Goal: Information Seeking & Learning: Find specific page/section

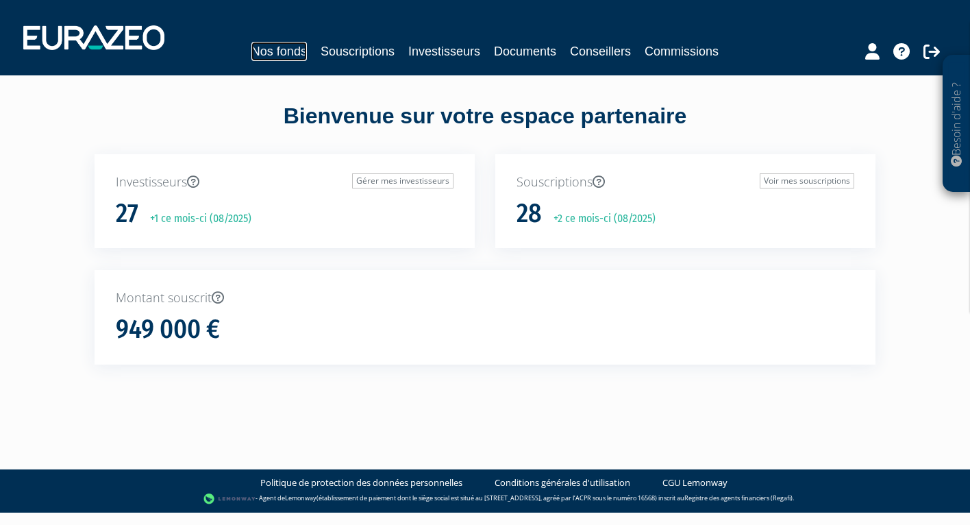
click at [268, 51] on link "Nos fonds" at bounding box center [278, 51] width 55 height 19
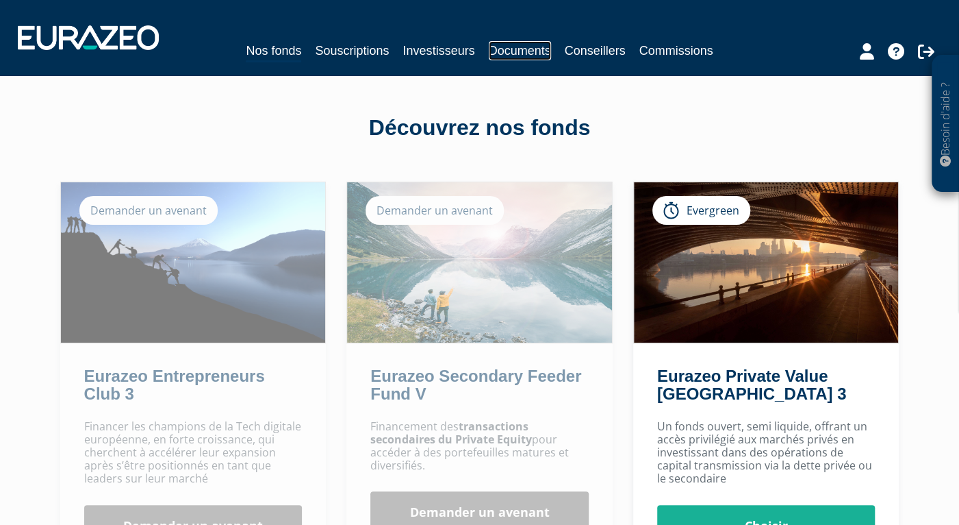
click at [531, 49] on link "Documents" at bounding box center [520, 50] width 62 height 19
click at [527, 53] on link "Documents" at bounding box center [520, 50] width 62 height 19
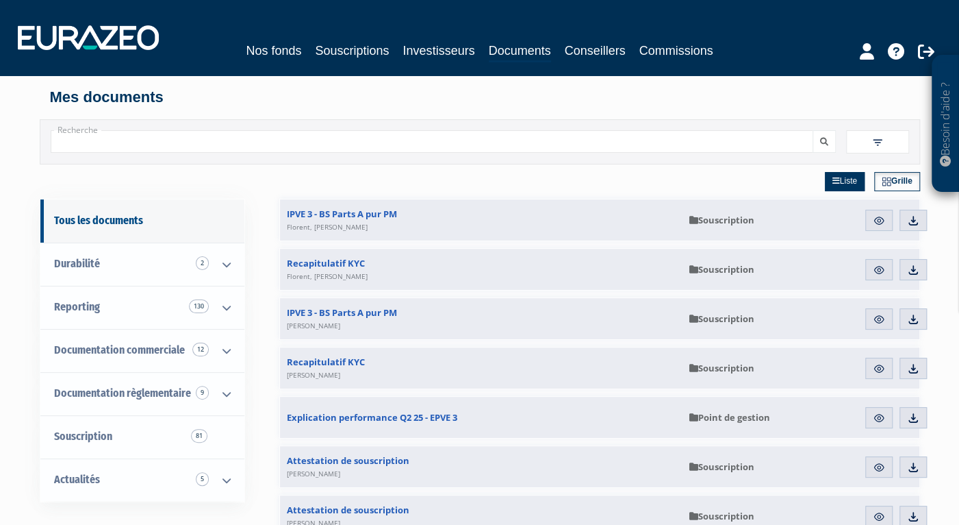
scroll to position [68, 0]
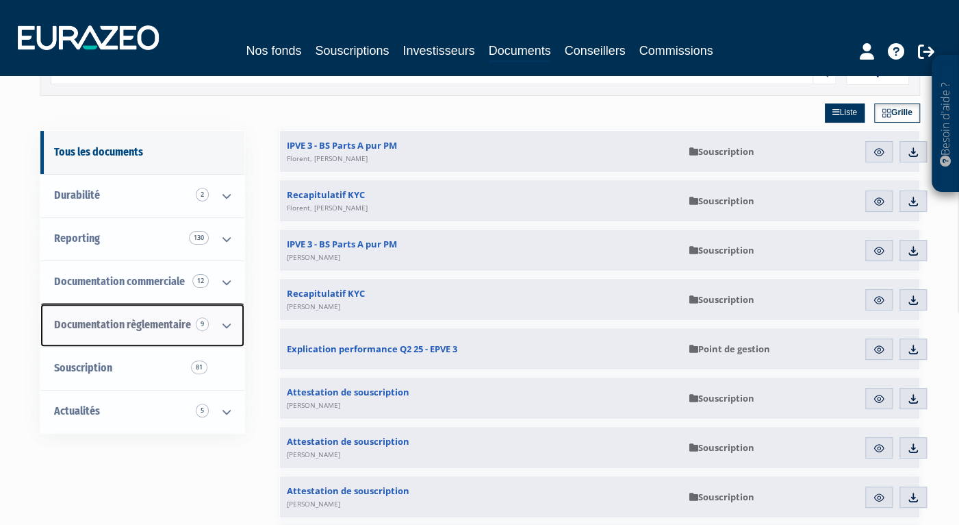
click at [224, 326] on icon at bounding box center [227, 325] width 36 height 42
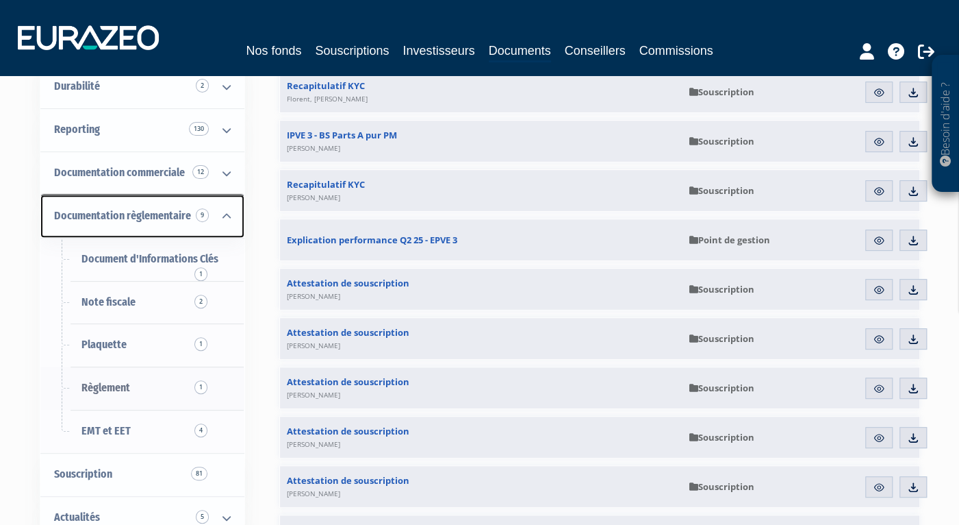
scroll to position [205, 0]
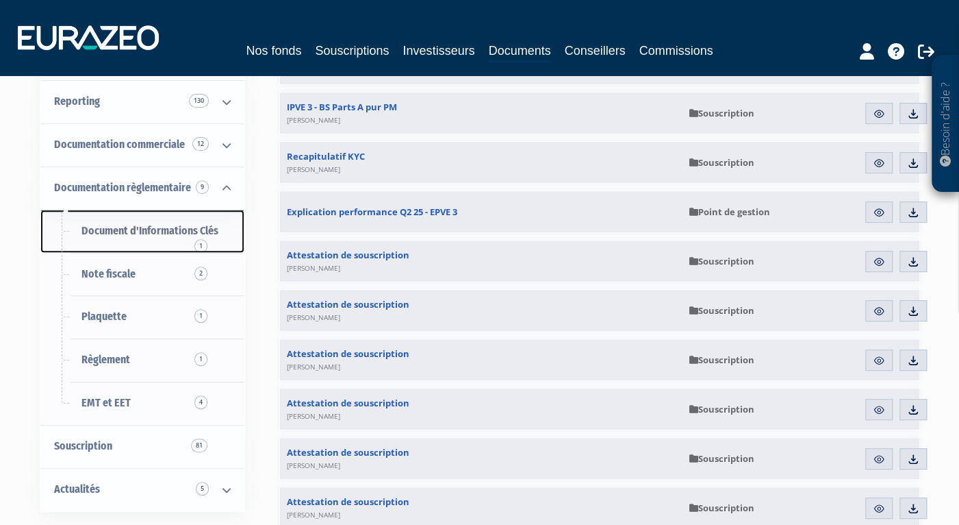
click at [130, 224] on span "Document d'Informations Clés 1" at bounding box center [149, 230] width 137 height 13
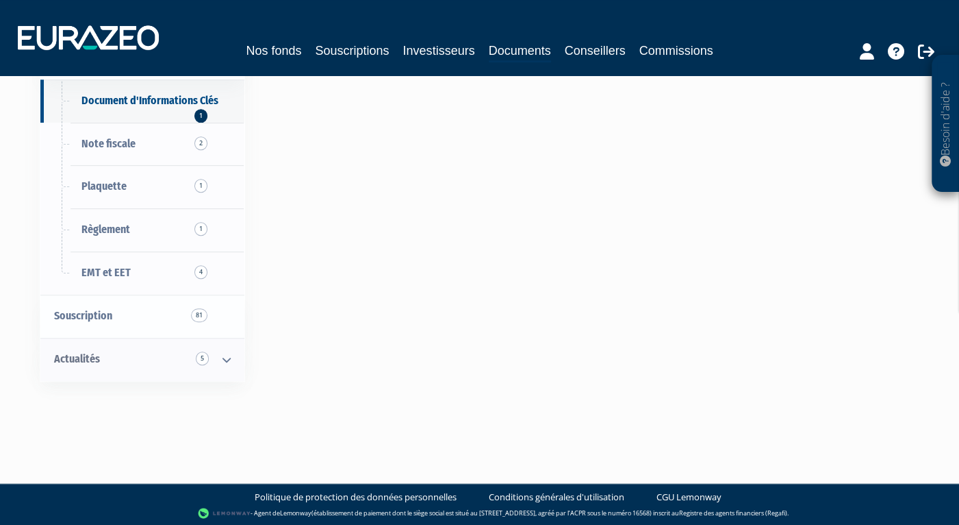
scroll to position [62, 0]
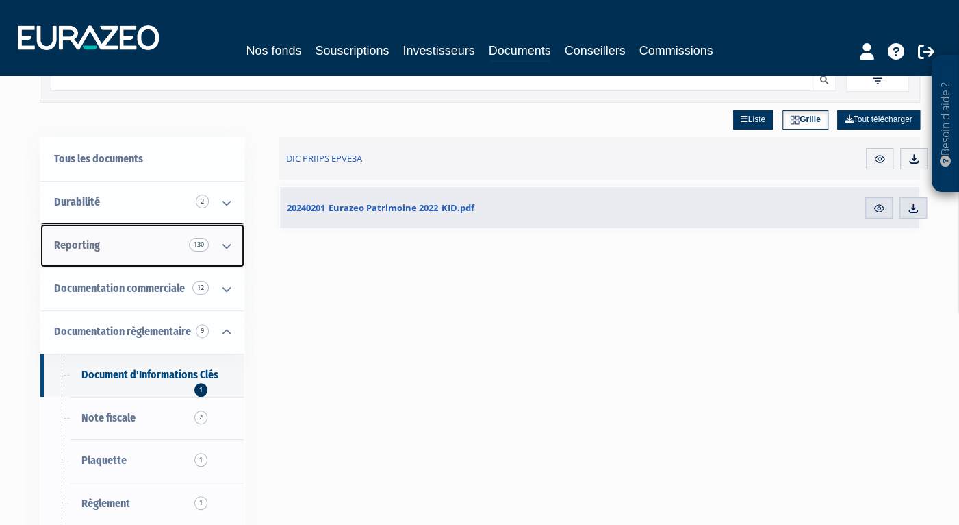
click at [216, 239] on icon at bounding box center [227, 246] width 36 height 42
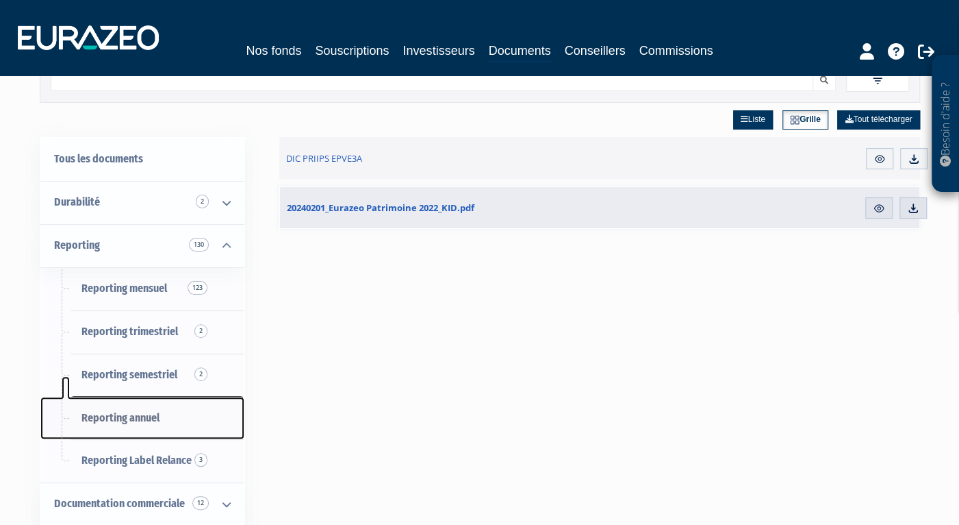
click at [139, 413] on span "Reporting annuel" at bounding box center [120, 417] width 78 height 13
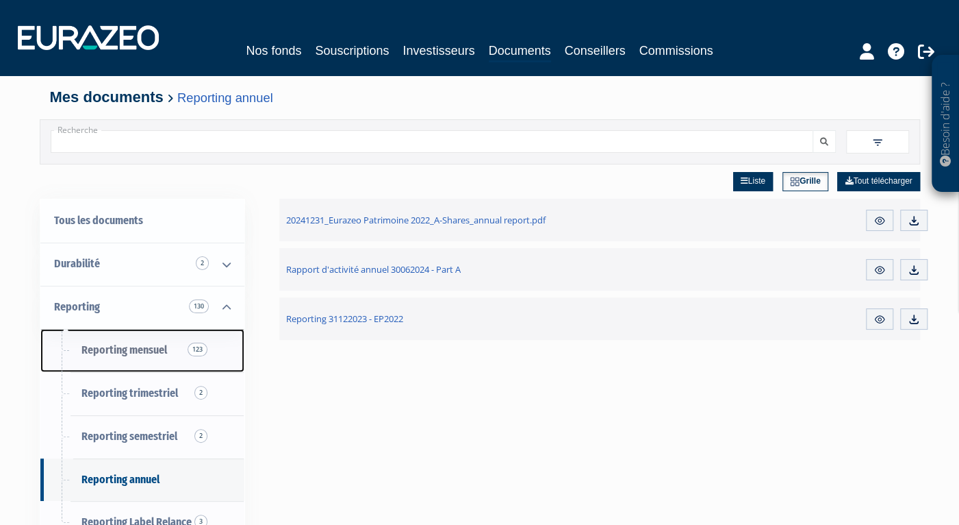
click at [149, 343] on span "Reporting mensuel 123" at bounding box center [124, 349] width 86 height 13
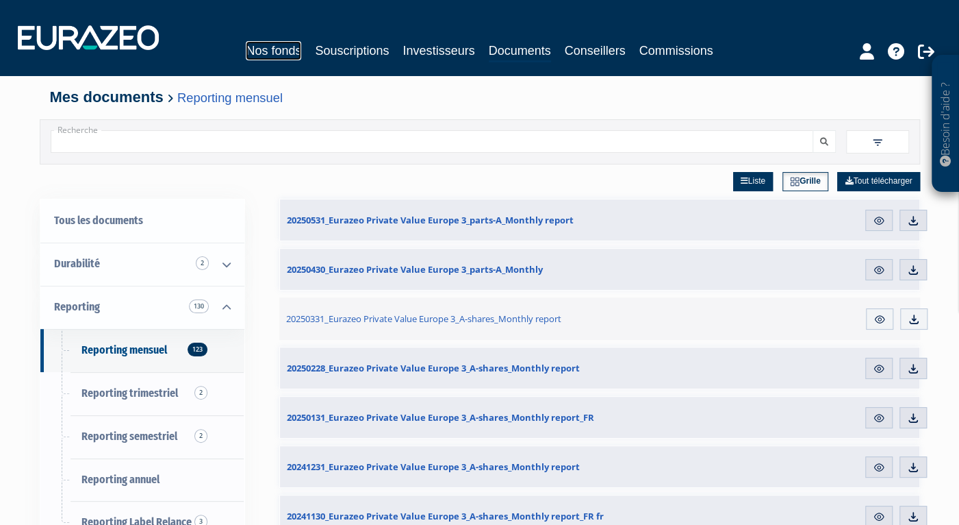
click at [246, 46] on link "Nos fonds" at bounding box center [273, 50] width 55 height 19
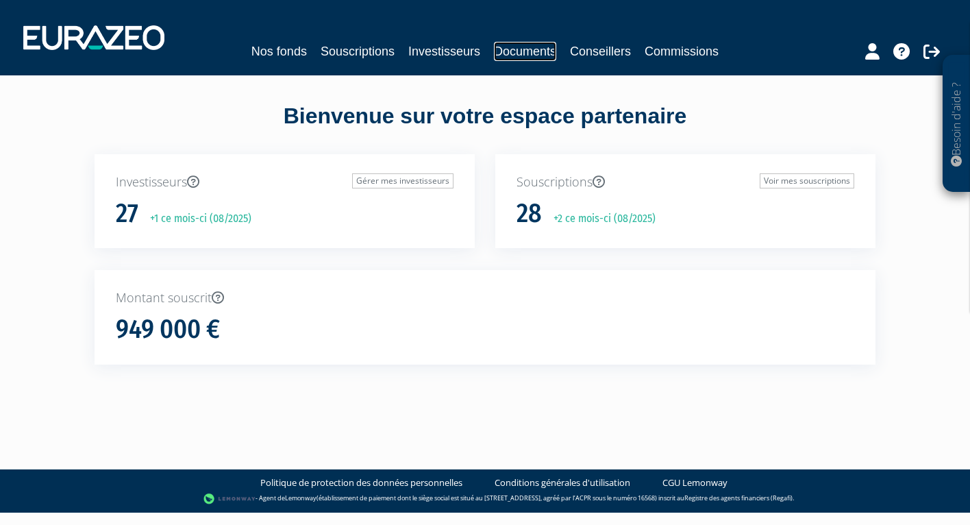
click at [542, 50] on link "Documents" at bounding box center [525, 51] width 62 height 19
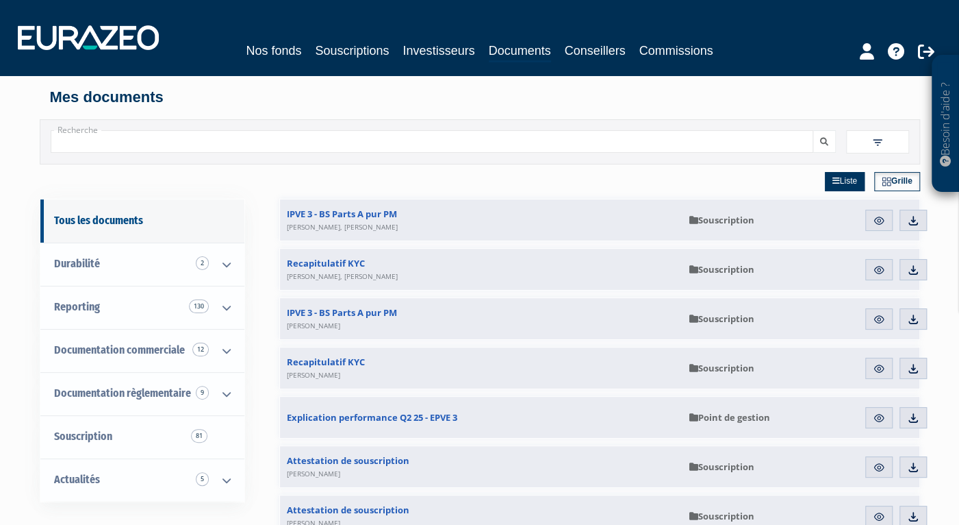
click at [238, 134] on input "Recherche" at bounding box center [432, 141] width 763 height 23
type input "principal"
click at [813, 130] on button "submit" at bounding box center [824, 141] width 23 height 23
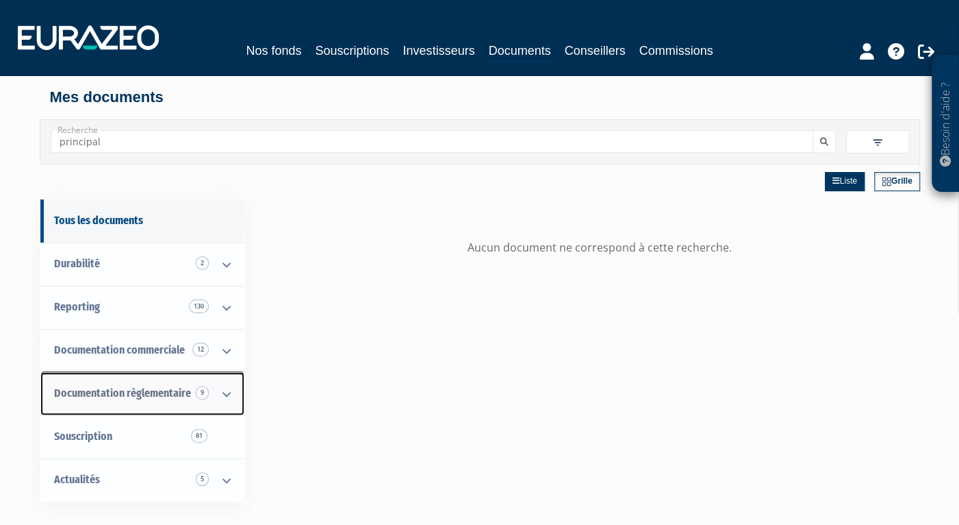
click at [226, 390] on icon at bounding box center [227, 394] width 36 height 42
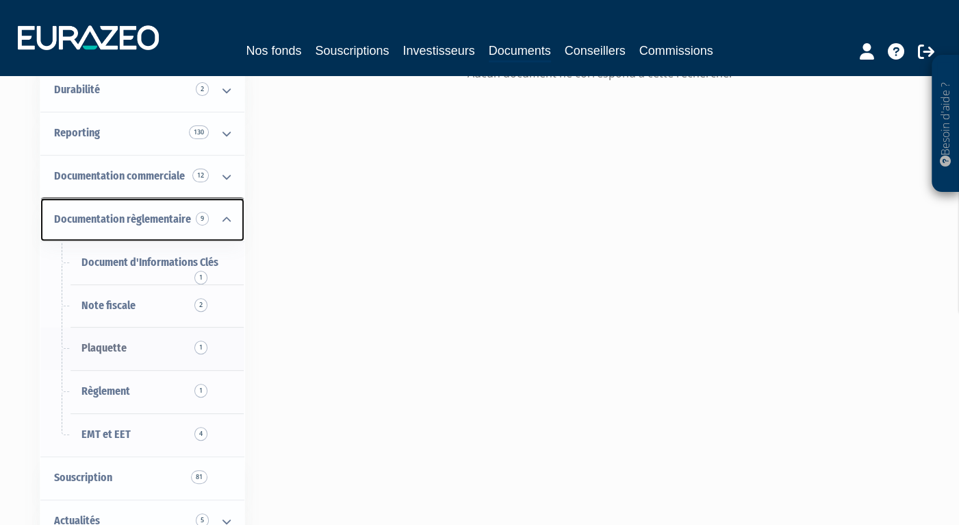
scroll to position [205, 0]
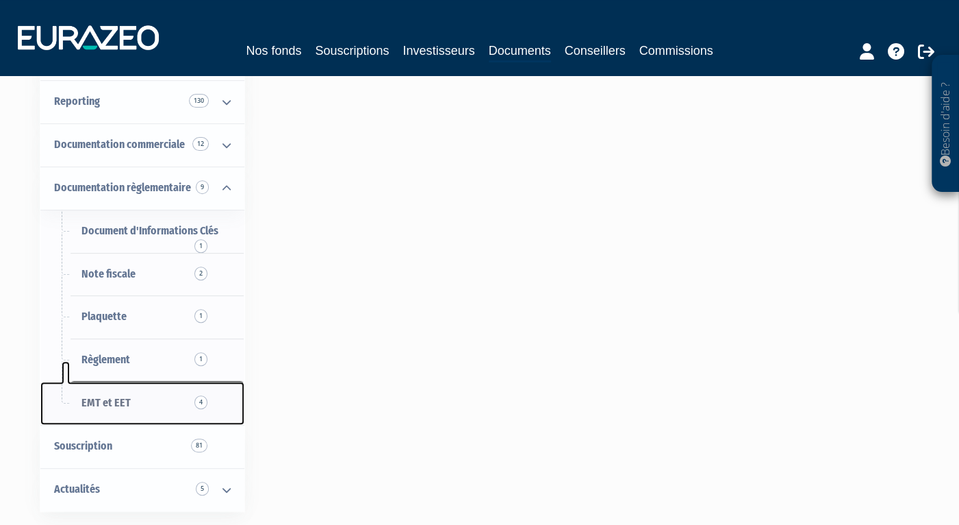
click at [129, 401] on span "EMT et EET 4" at bounding box center [105, 402] width 49 height 13
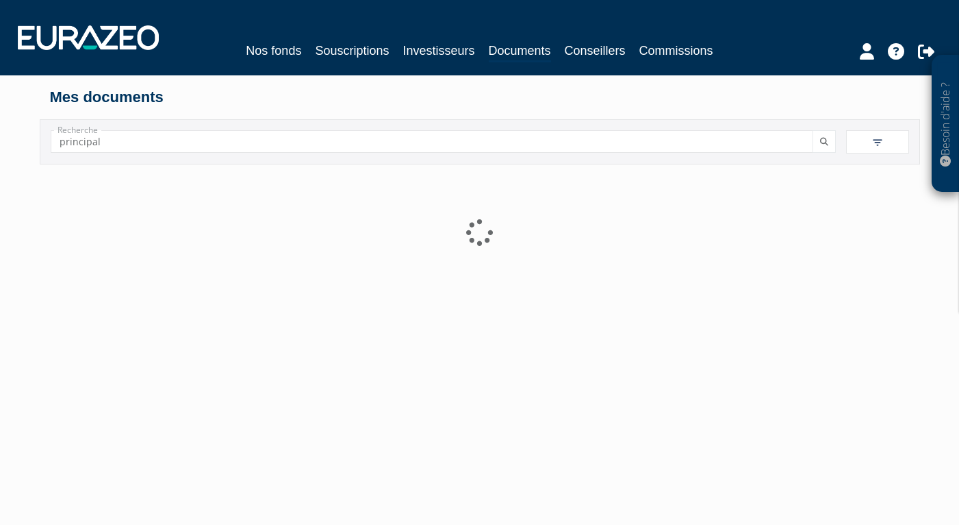
scroll to position [126, 0]
